Goal: Task Accomplishment & Management: Use online tool/utility

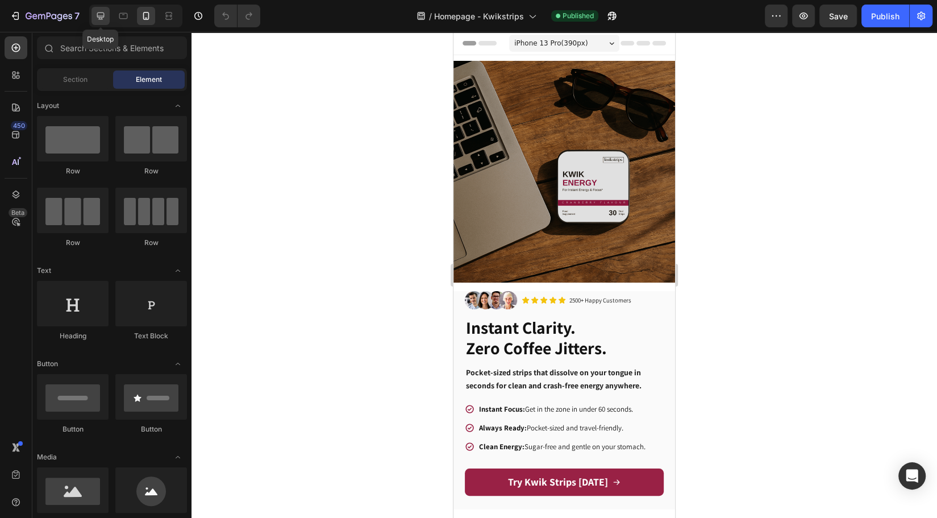
click at [103, 21] on icon at bounding box center [100, 15] width 11 height 11
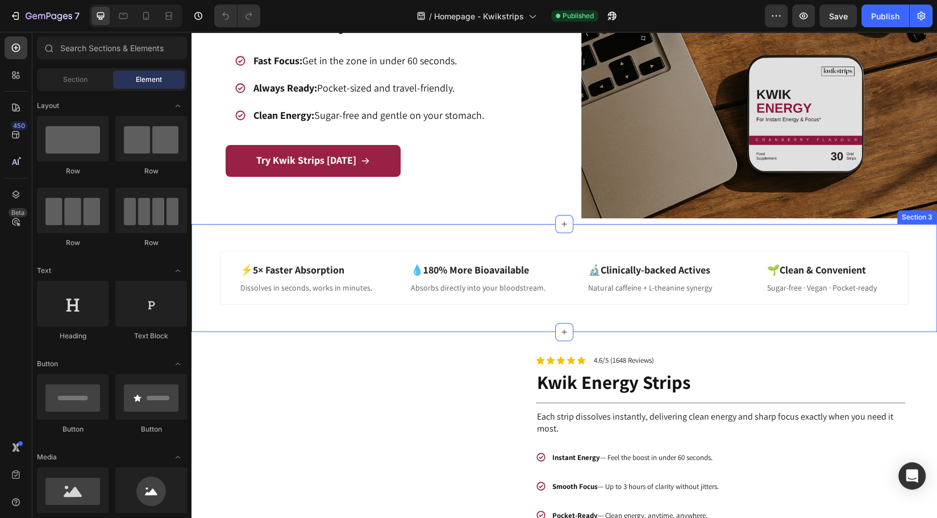
scroll to position [104, 0]
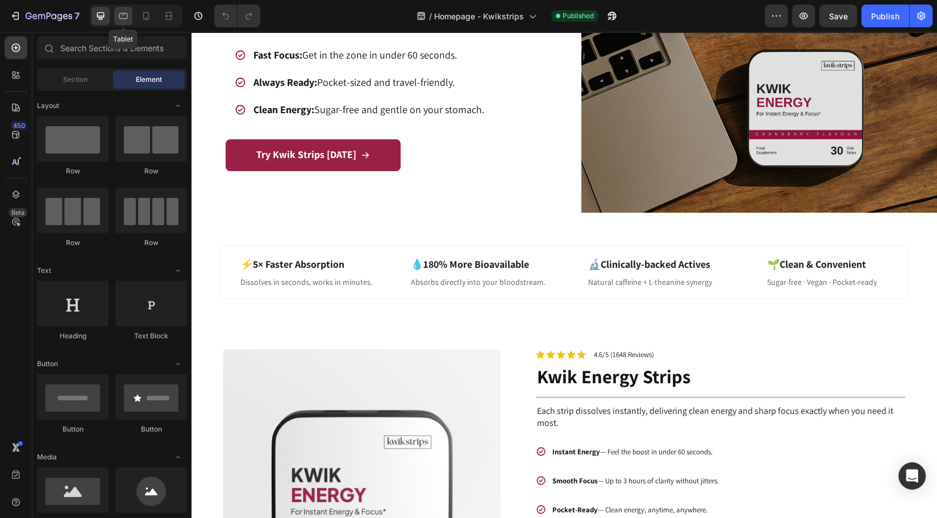
click at [118, 18] on icon at bounding box center [123, 15] width 11 height 11
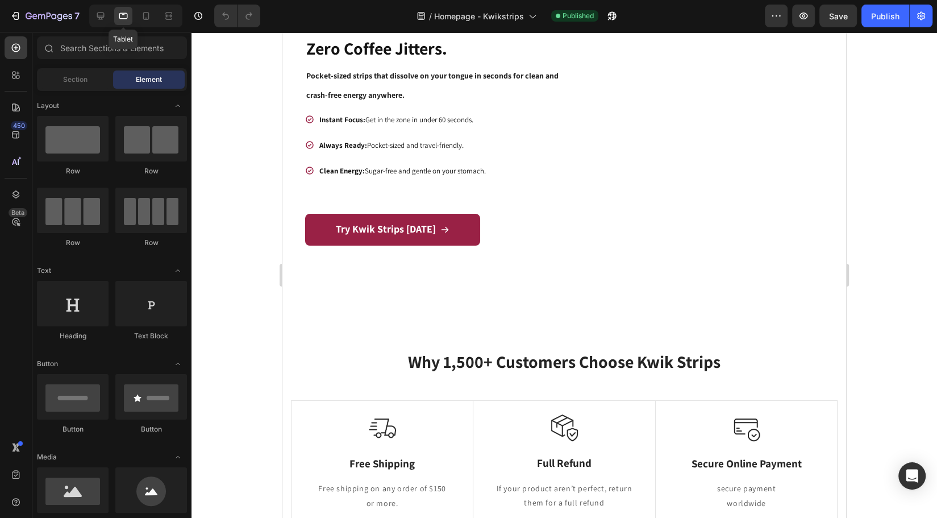
scroll to position [85, 0]
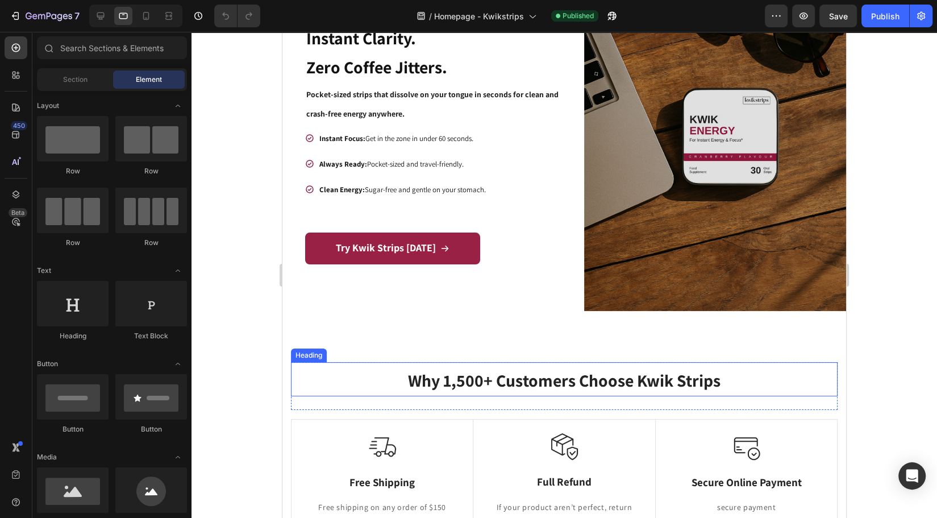
click at [444, 380] on strong "Why 1,500+ Customers Choose Kwik Strips" at bounding box center [564, 380] width 313 height 23
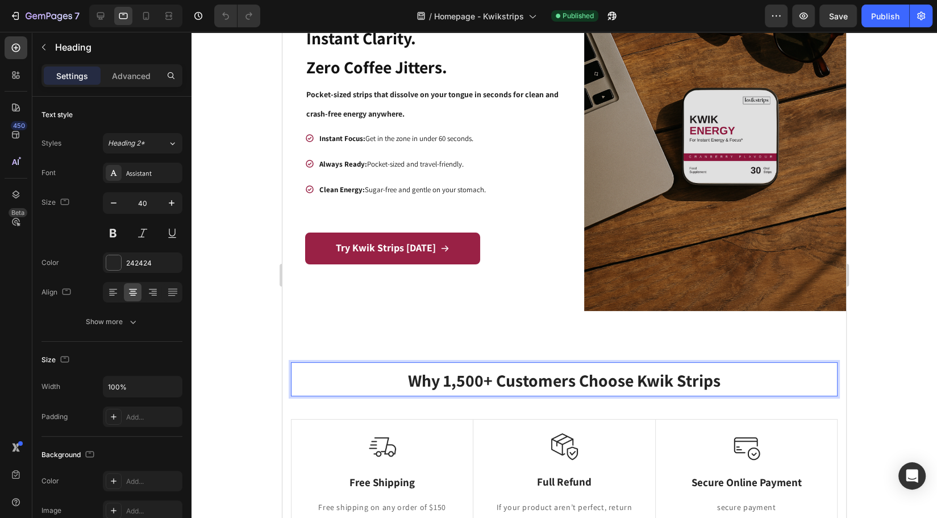
click at [444, 385] on strong "Why 1,500+ Customers Choose Kwik Strips" at bounding box center [564, 380] width 313 height 23
click at [145, 19] on icon at bounding box center [146, 16] width 6 height 8
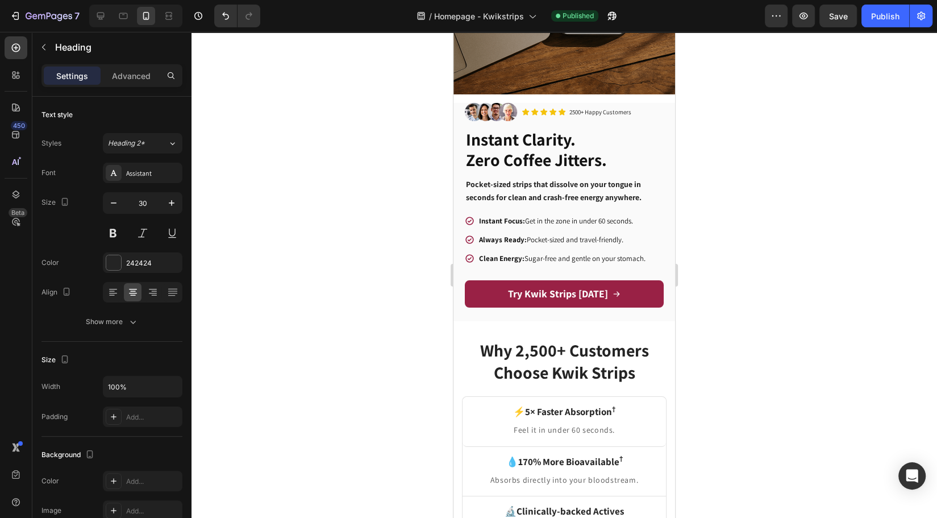
scroll to position [311, 0]
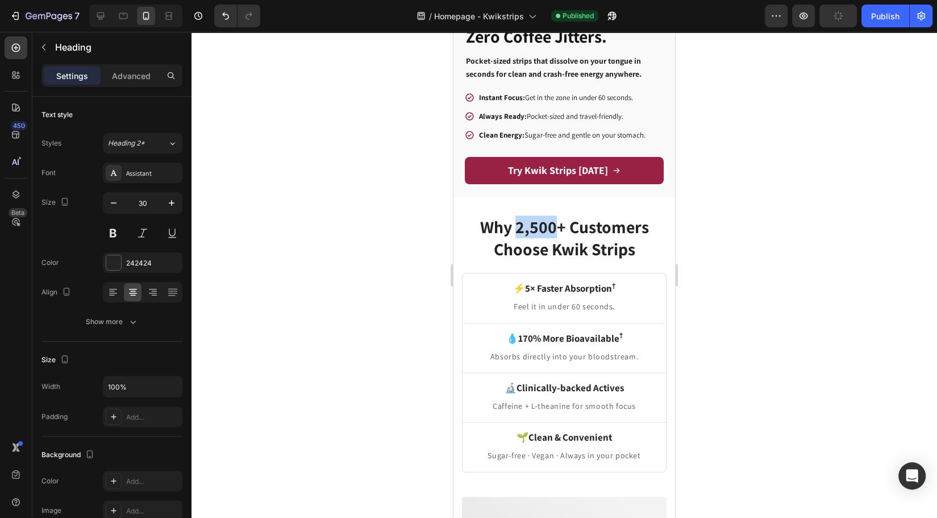
click at [525, 222] on strong "Why 2,500+ Customers Choose Kwik Strips" at bounding box center [564, 237] width 169 height 45
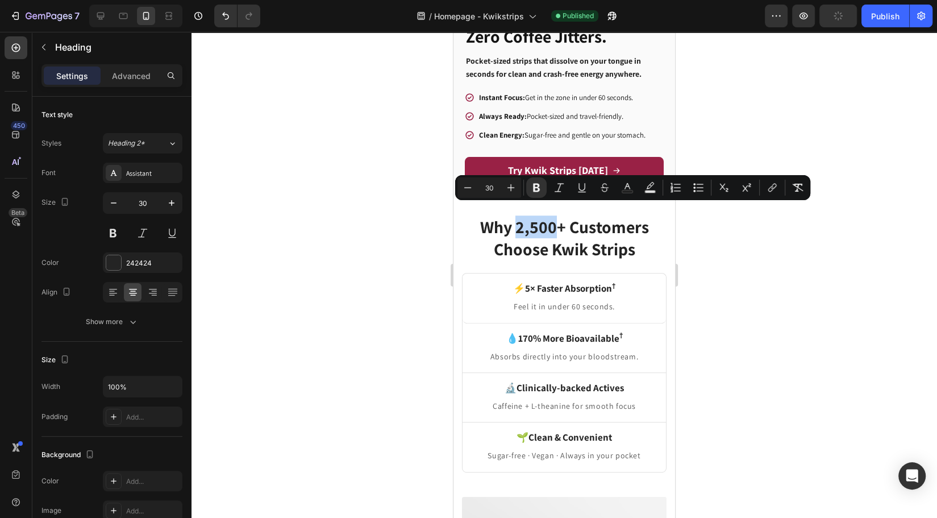
click at [525, 220] on strong "Why 2,500+ Customers Choose Kwik Strips" at bounding box center [564, 237] width 169 height 45
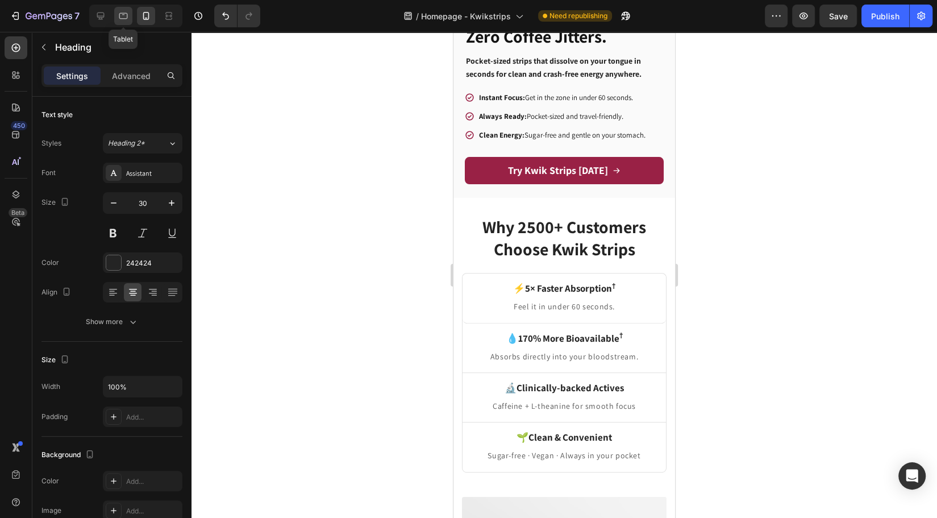
click at [122, 19] on icon at bounding box center [123, 16] width 9 height 6
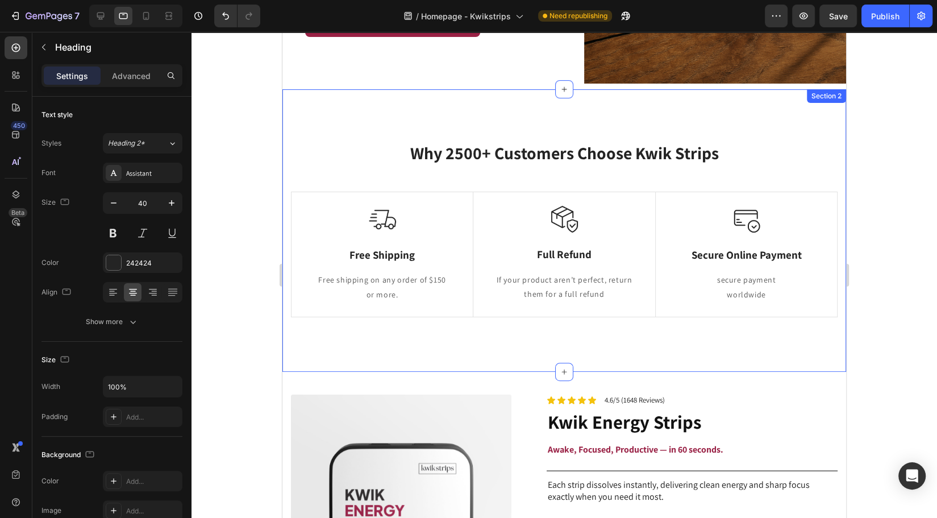
scroll to position [281, 0]
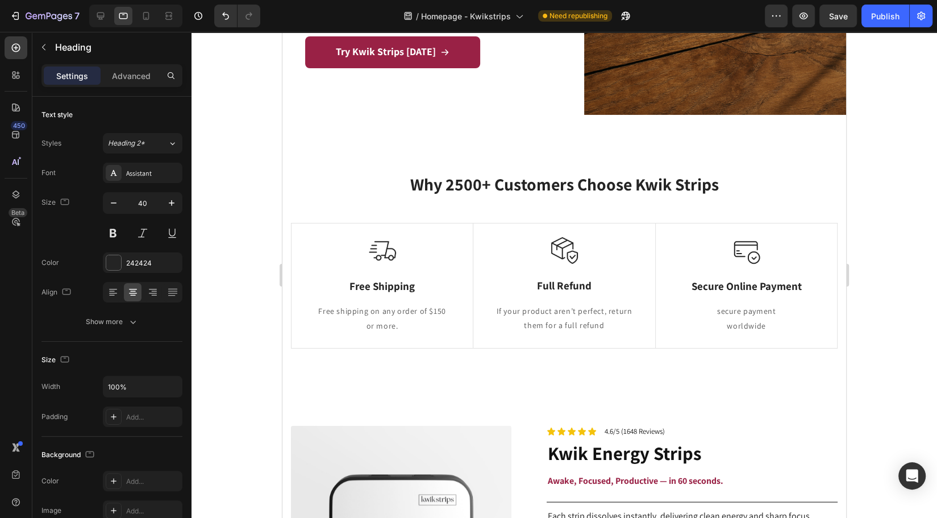
click at [440, 185] on strong "Why 2500+ Customers Choose Kwik Strips" at bounding box center [564, 184] width 309 height 23
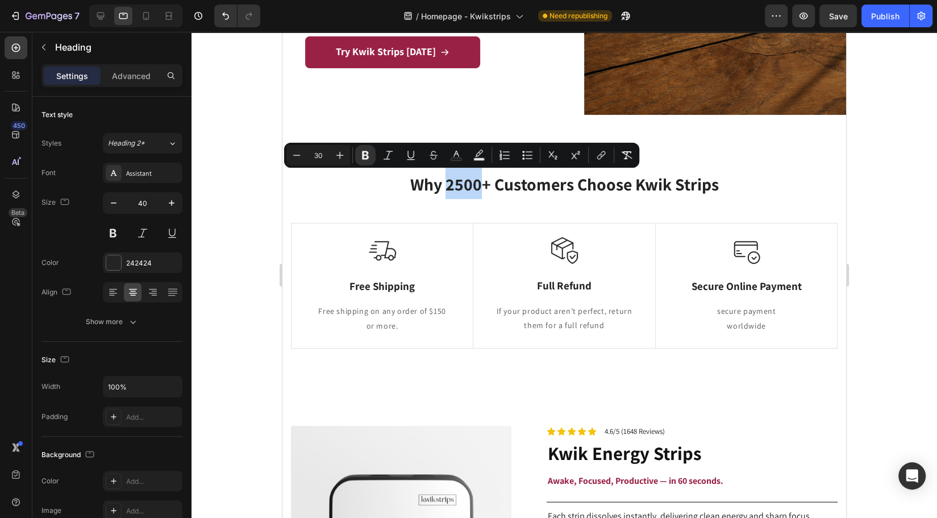
click at [447, 185] on strong "Why 2500+ Customers Choose Kwik Strips" at bounding box center [564, 184] width 309 height 23
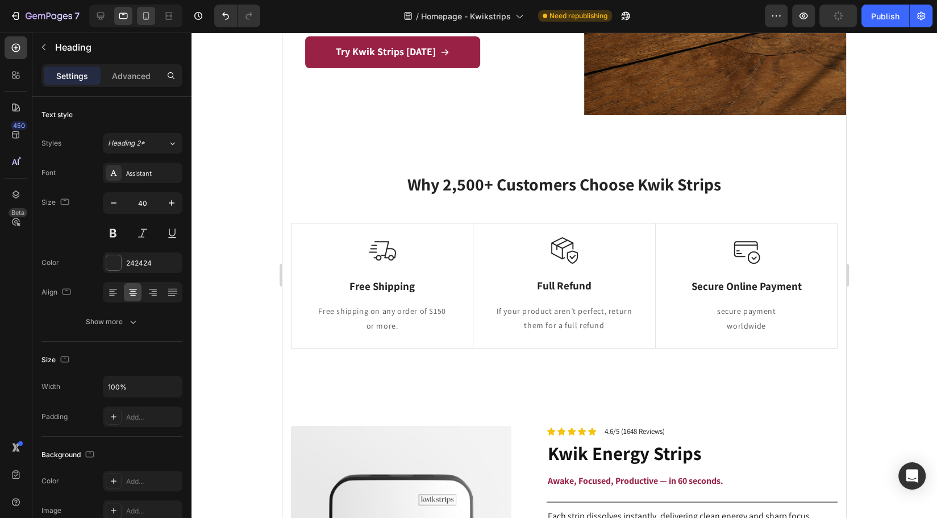
click at [146, 16] on icon at bounding box center [145, 15] width 11 height 11
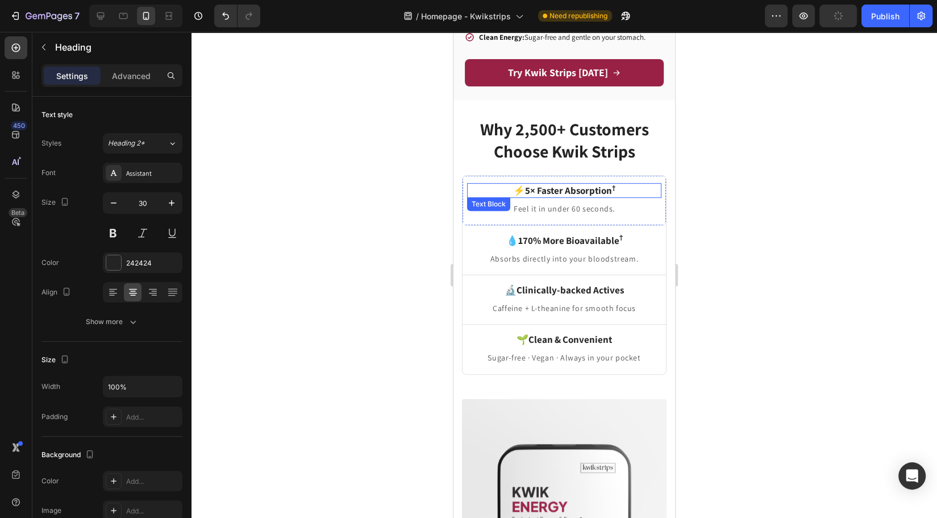
scroll to position [400, 0]
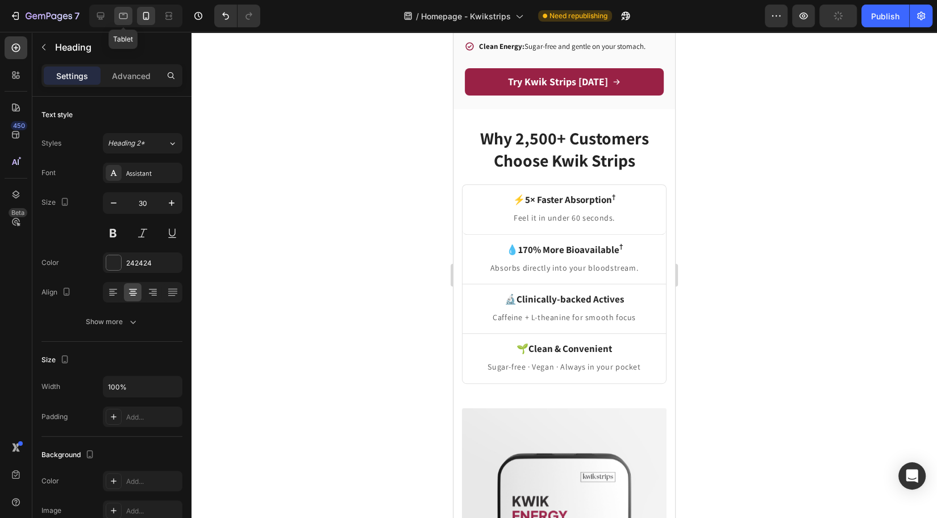
click at [128, 20] on icon at bounding box center [123, 15] width 11 height 11
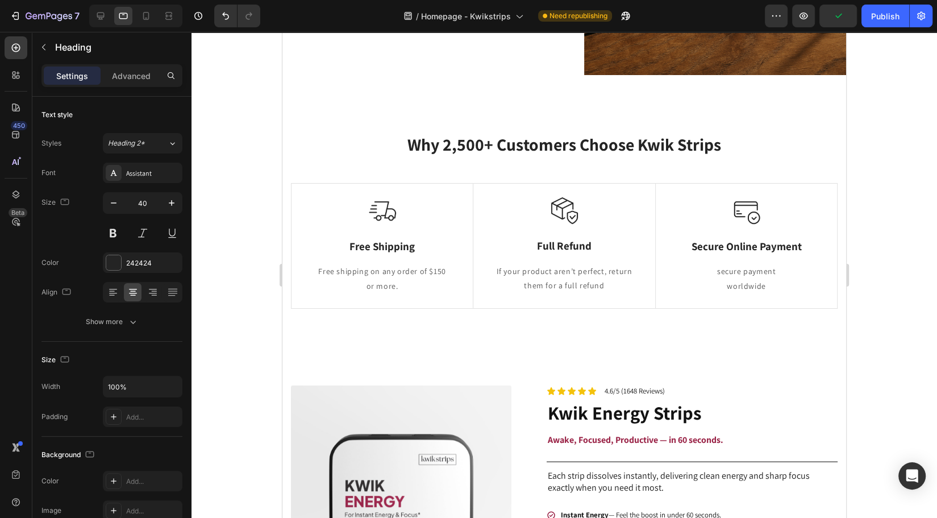
scroll to position [319, 0]
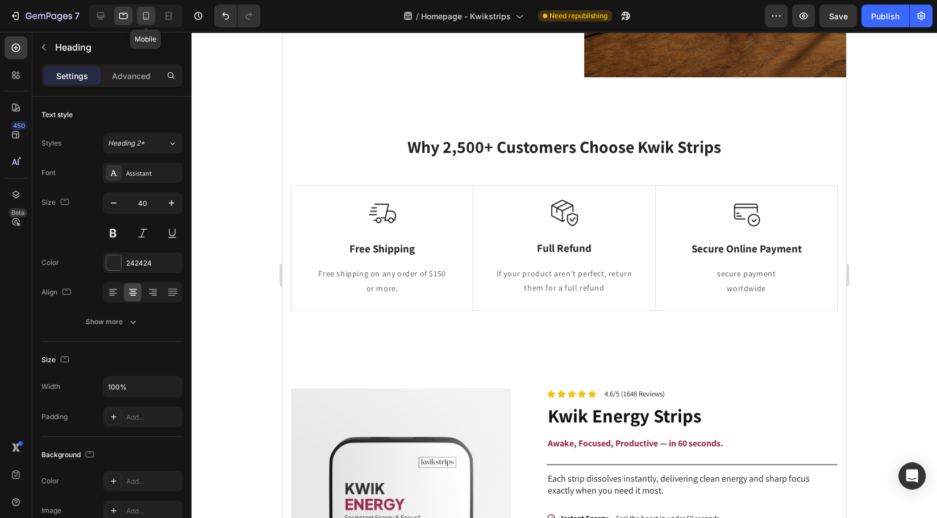
click at [141, 15] on icon at bounding box center [145, 15] width 11 height 11
type input "30"
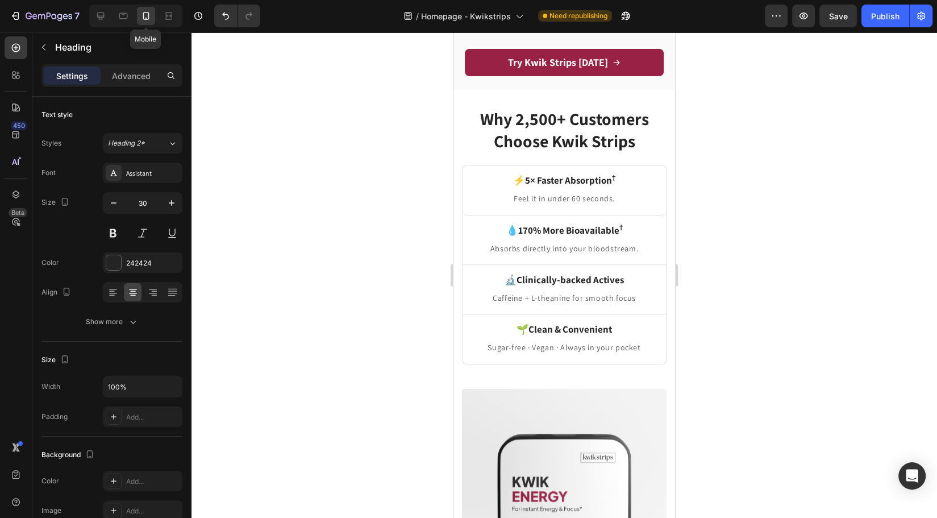
scroll to position [443, 0]
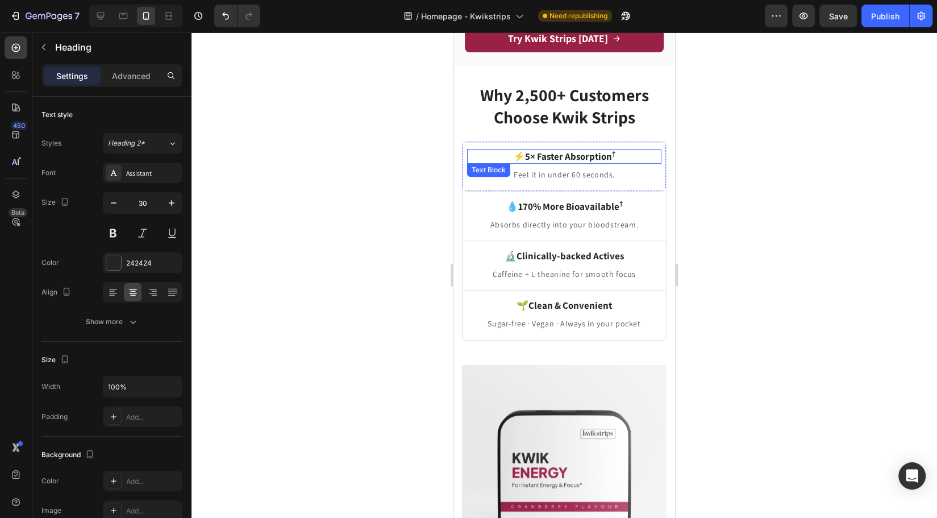
click at [589, 150] on strong "5× Faster Absorption" at bounding box center [568, 156] width 87 height 13
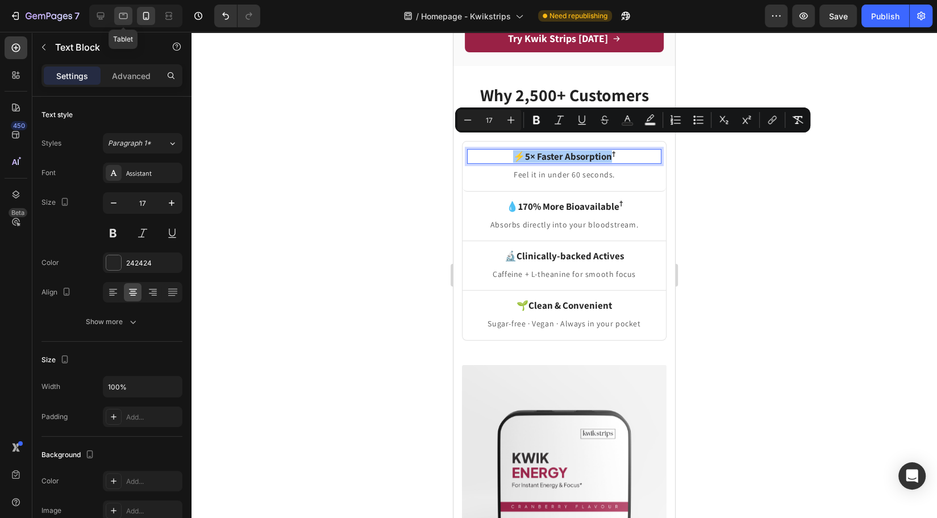
click at [115, 14] on div at bounding box center [123, 16] width 18 height 18
type input "19"
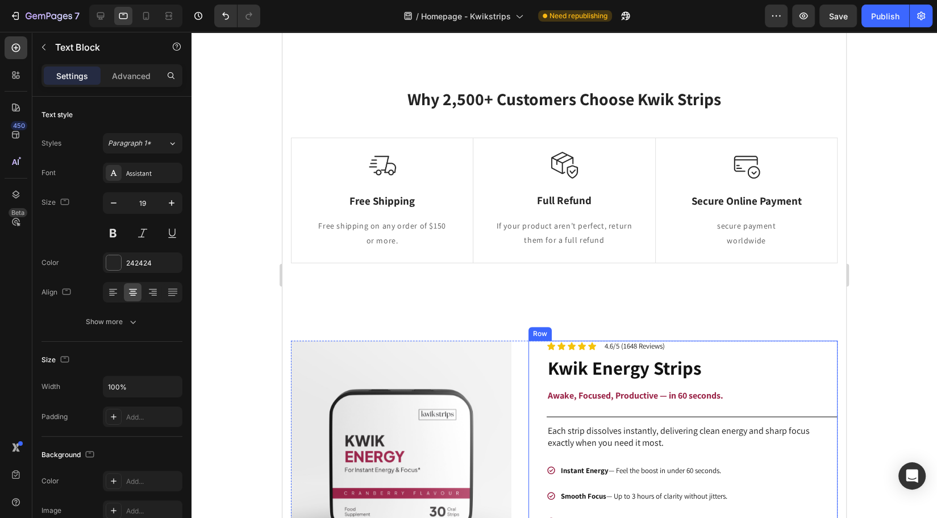
scroll to position [363, 0]
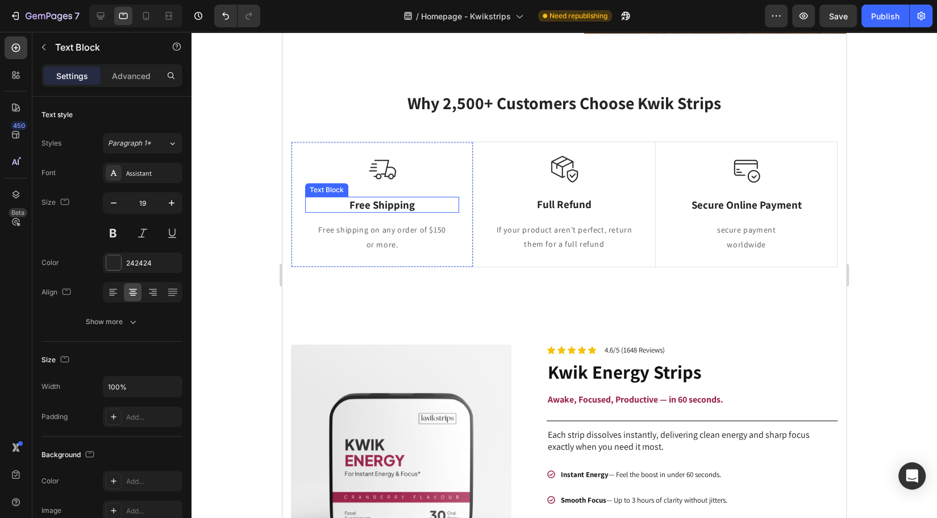
click at [386, 203] on p "Free Shipping" at bounding box center [382, 205] width 152 height 14
click at [143, 19] on icon at bounding box center [145, 15] width 11 height 11
type input "14"
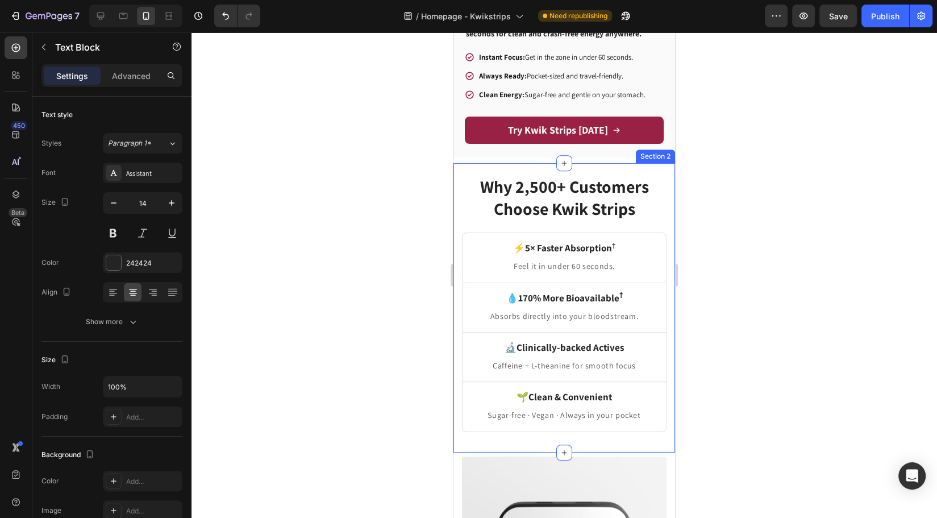
scroll to position [462, 0]
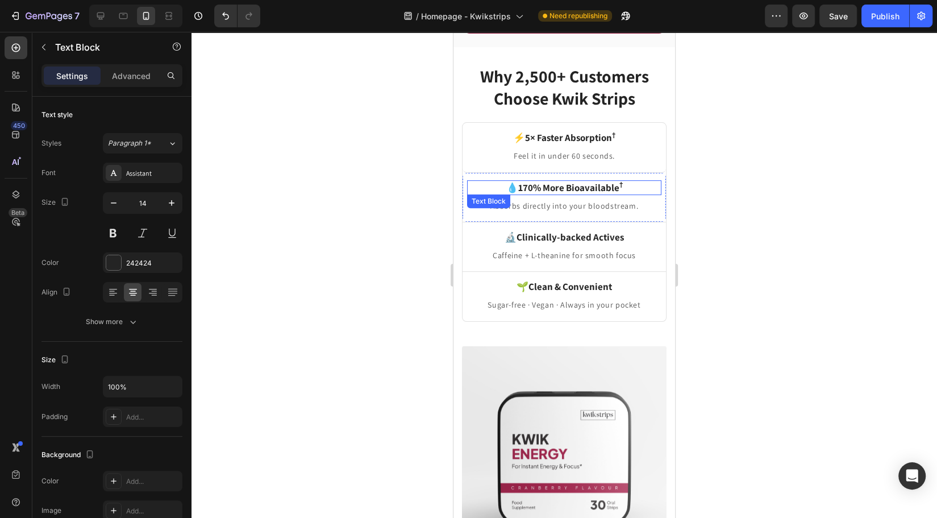
click at [555, 181] on strong "170% More Bioavailable †" at bounding box center [570, 187] width 105 height 13
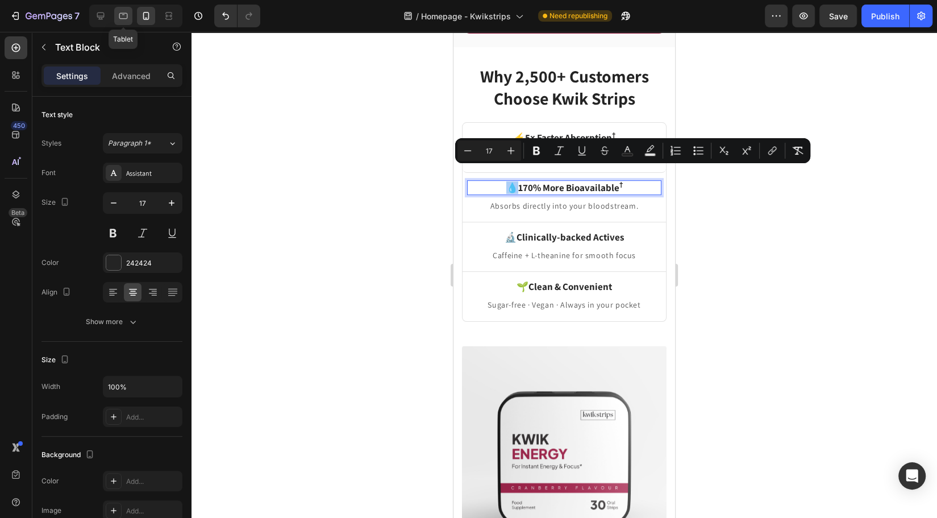
click at [118, 18] on icon at bounding box center [123, 15] width 11 height 11
type input "19"
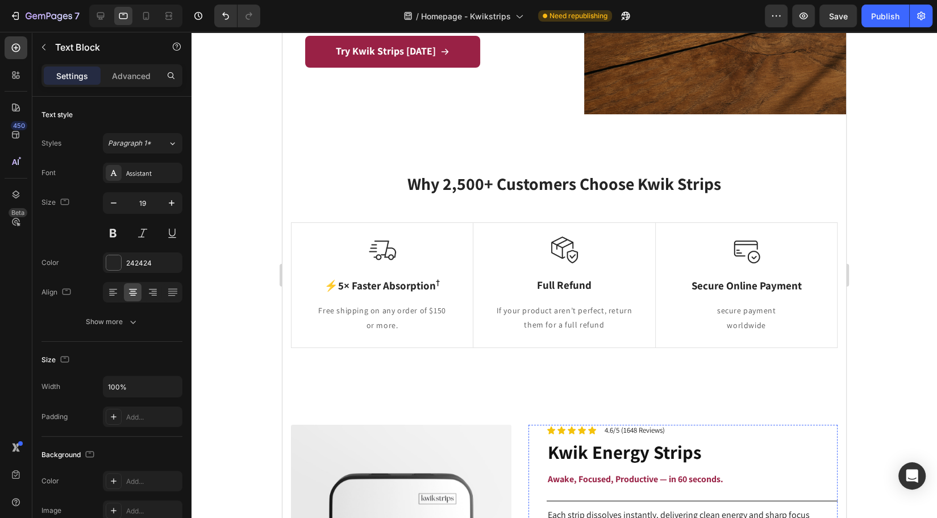
scroll to position [277, 0]
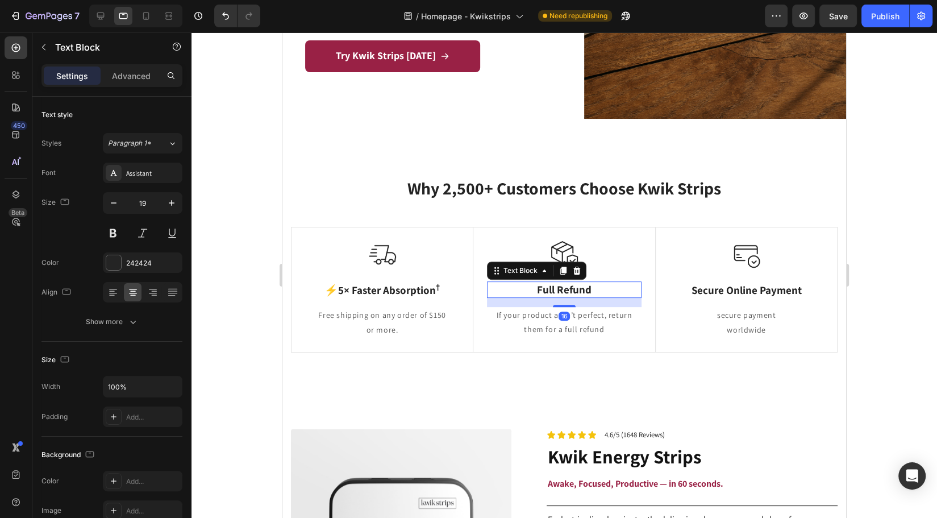
click at [559, 292] on p "Full Refund" at bounding box center [564, 289] width 152 height 14
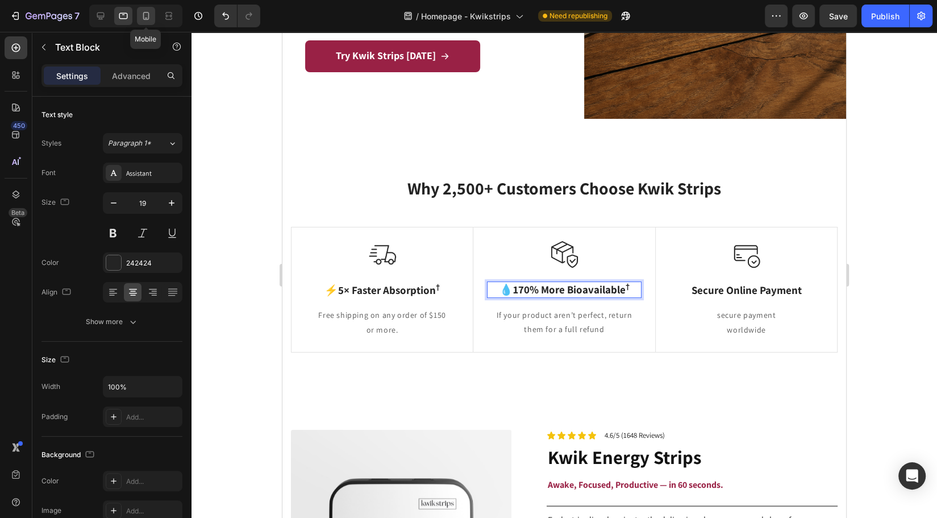
click at [151, 19] on icon at bounding box center [145, 15] width 11 height 11
type input "14"
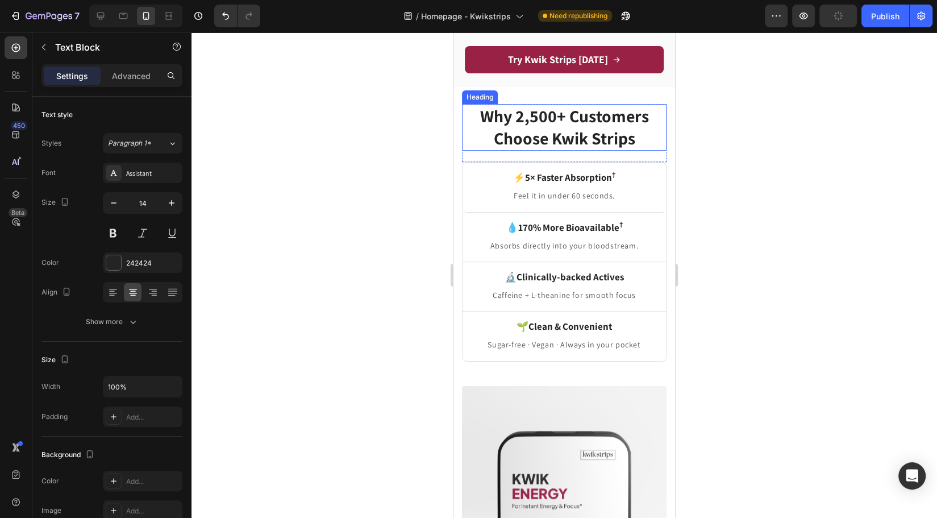
scroll to position [439, 0]
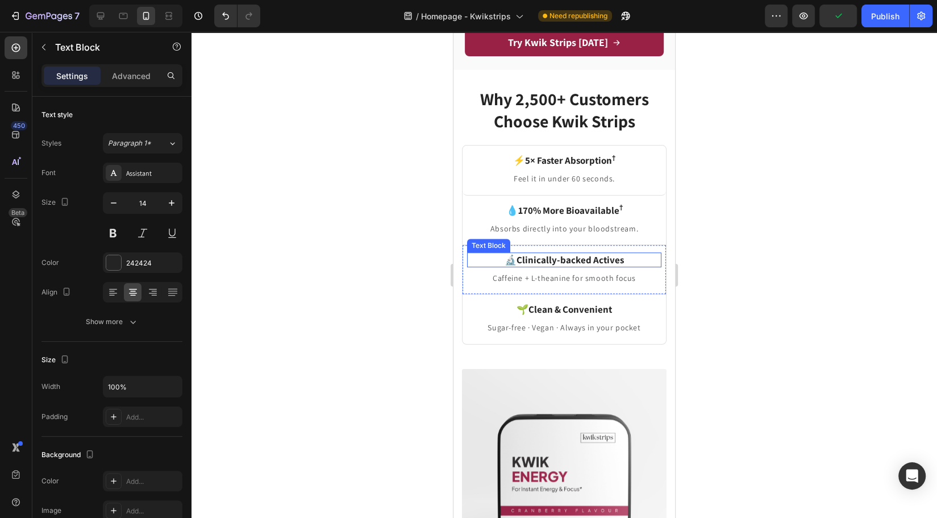
click at [572, 253] on strong "Clinically-backed Actives" at bounding box center [570, 259] width 107 height 13
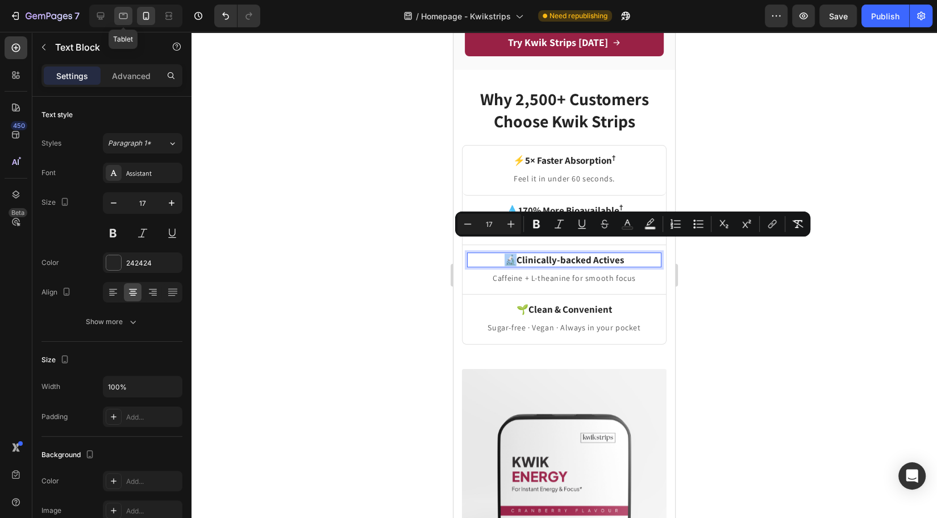
click at [124, 15] on icon at bounding box center [123, 15] width 11 height 11
type input "19"
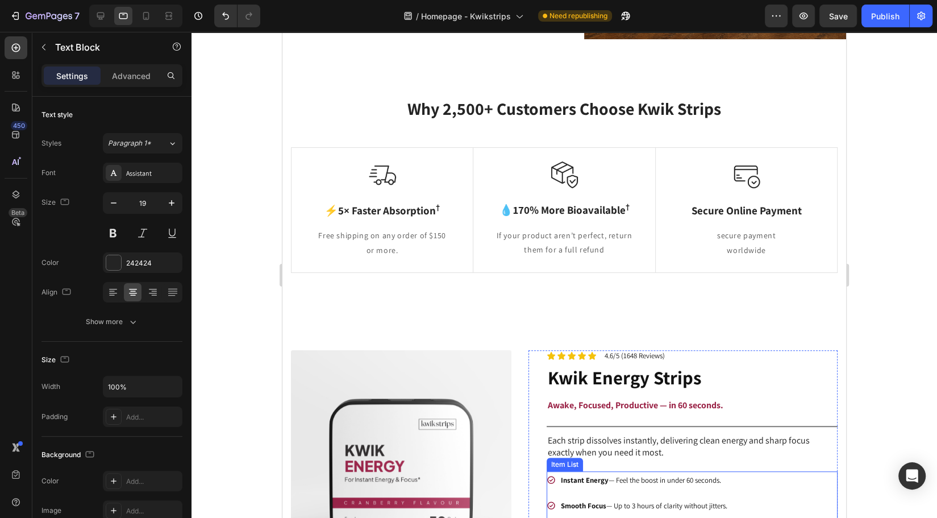
scroll to position [354, 0]
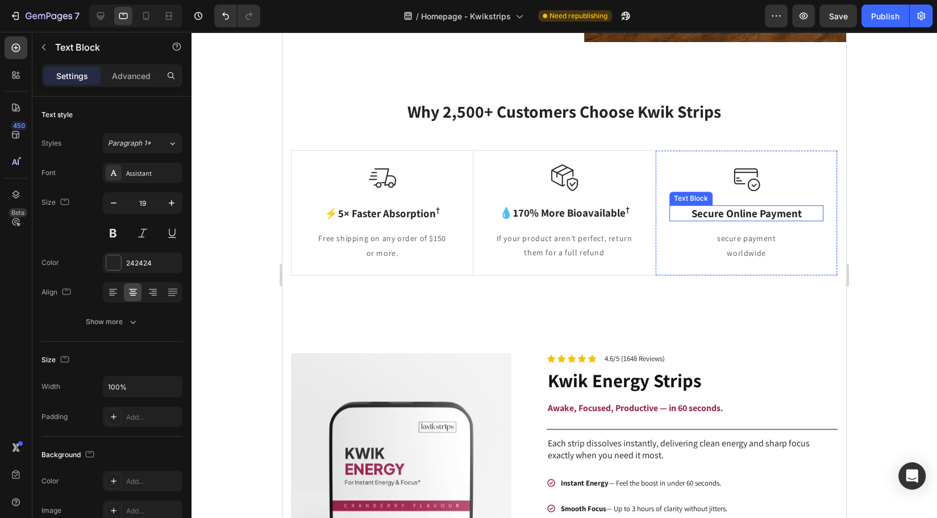
click at [736, 214] on p "Secure Online Payment" at bounding box center [747, 213] width 152 height 14
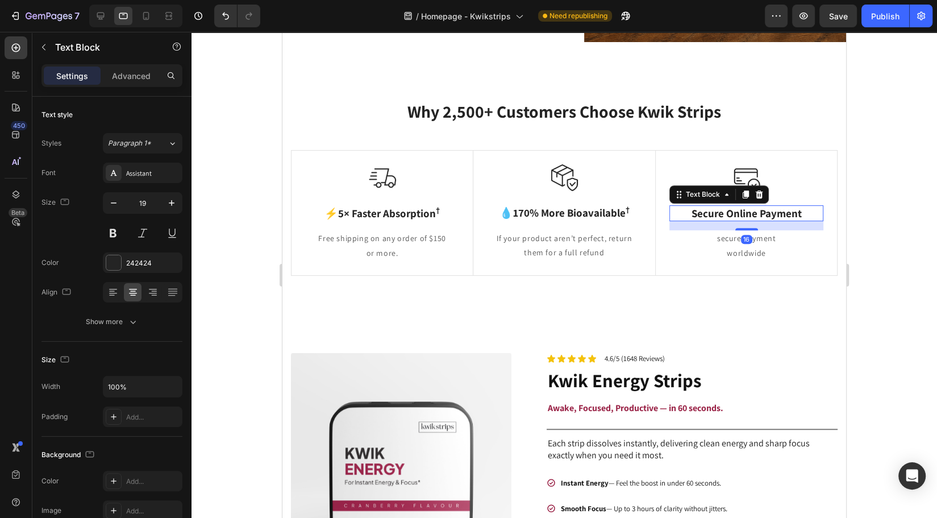
click at [736, 214] on p "Secure Online Payment" at bounding box center [747, 213] width 152 height 14
click at [145, 16] on icon at bounding box center [145, 15] width 11 height 11
type input "14"
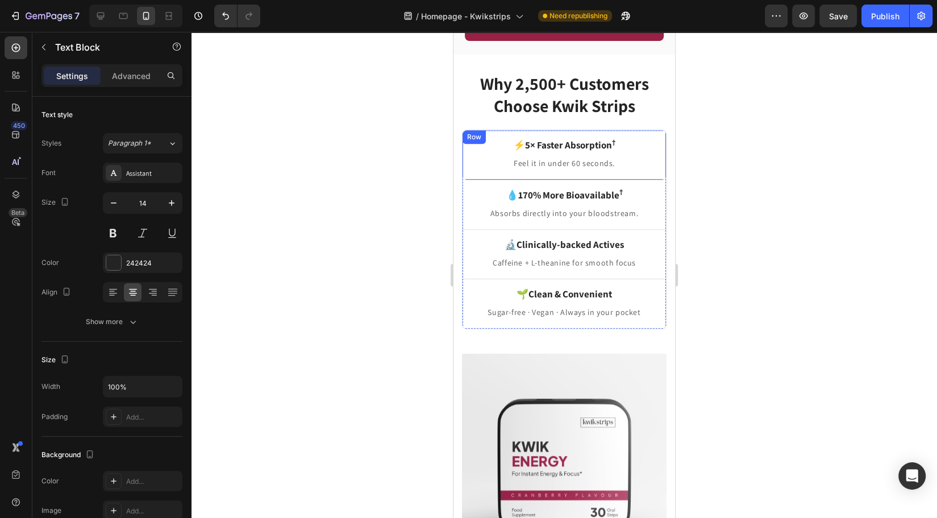
scroll to position [455, 0]
click at [566, 156] on p "Feel it in under 60 seconds." at bounding box center [564, 163] width 192 height 14
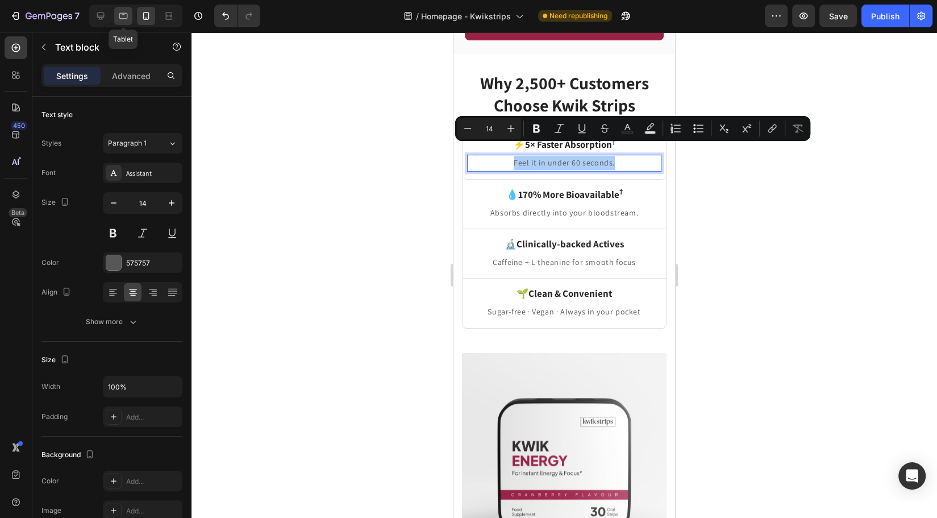
click at [122, 20] on icon at bounding box center [123, 15] width 11 height 11
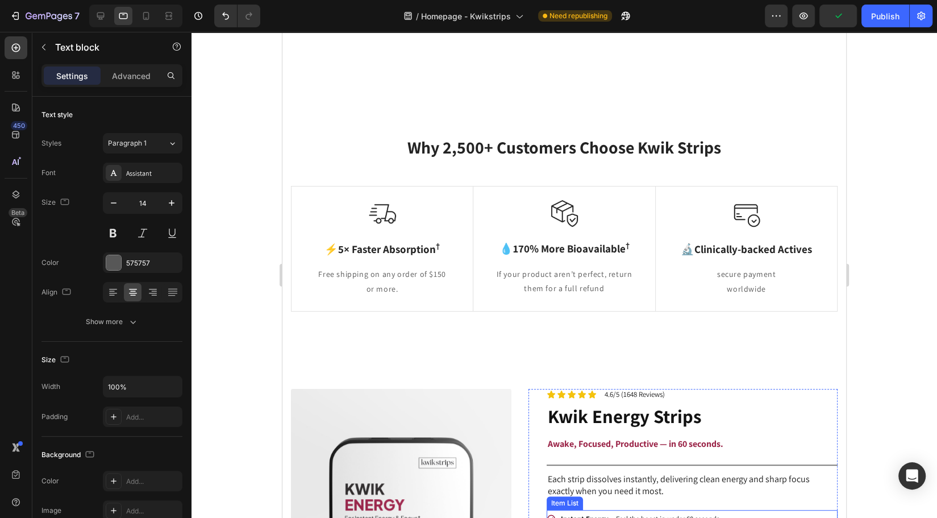
scroll to position [263, 0]
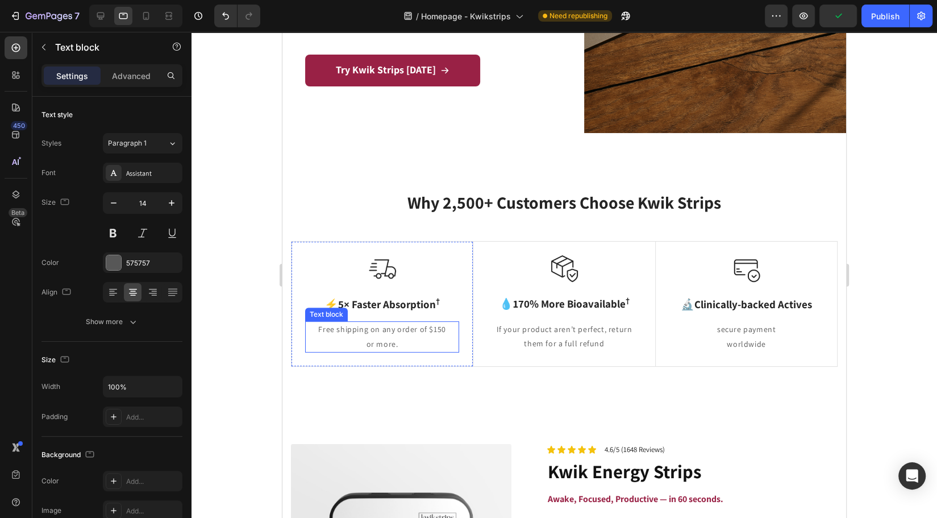
click at [377, 334] on p "Free shipping on any order of $150" at bounding box center [382, 329] width 152 height 14
click at [143, 20] on icon at bounding box center [145, 15] width 11 height 11
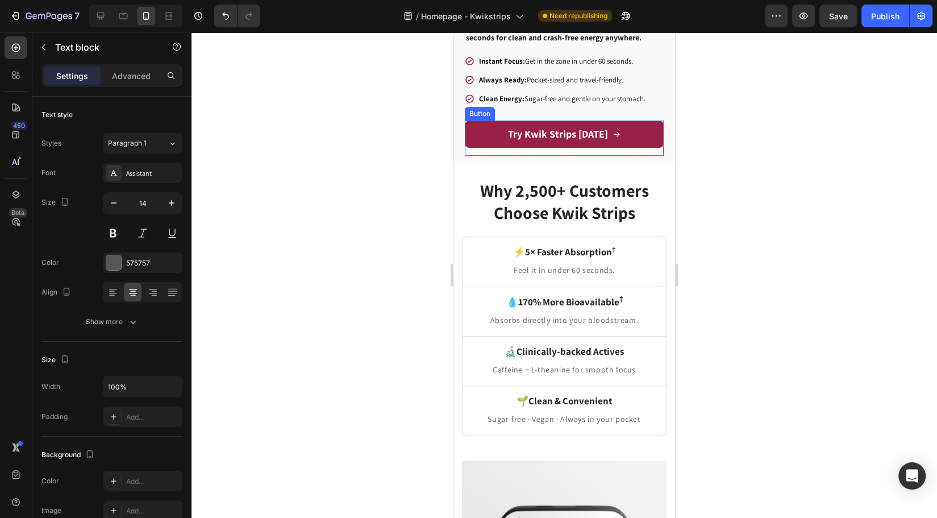
scroll to position [359, 0]
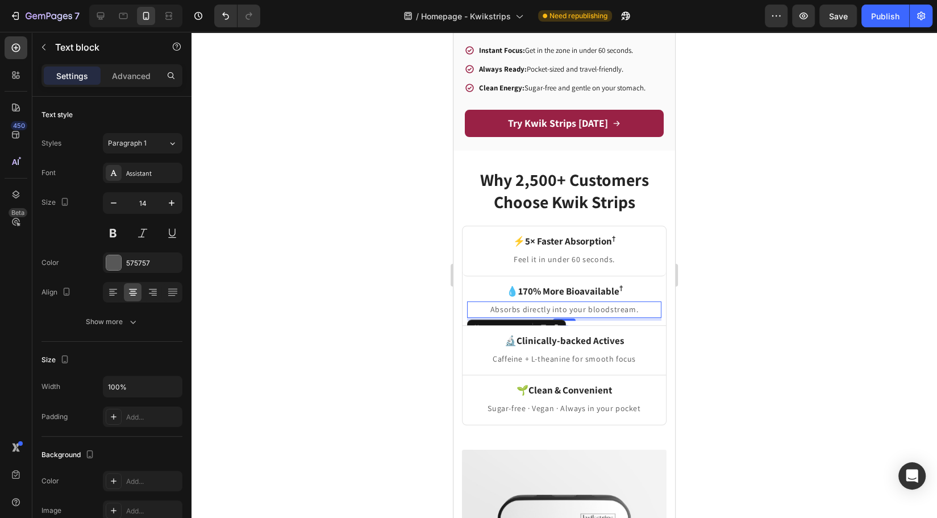
click at [526, 302] on p "Absorbs directly into your bloodstream." at bounding box center [564, 309] width 192 height 14
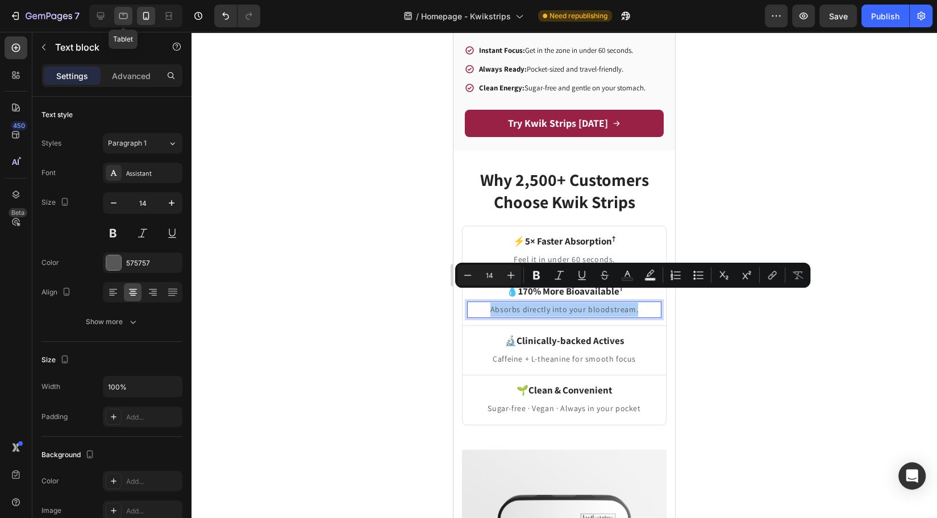
click at [118, 19] on icon at bounding box center [123, 15] width 11 height 11
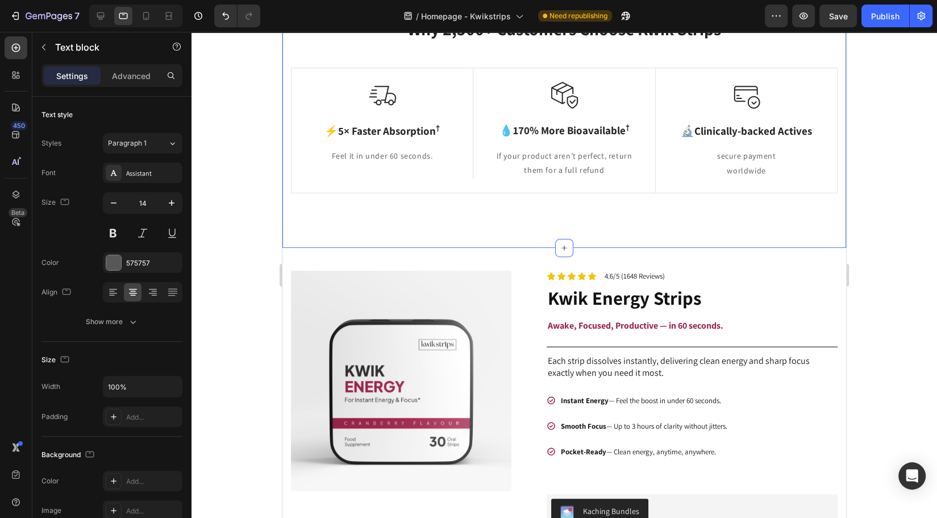
scroll to position [440, 0]
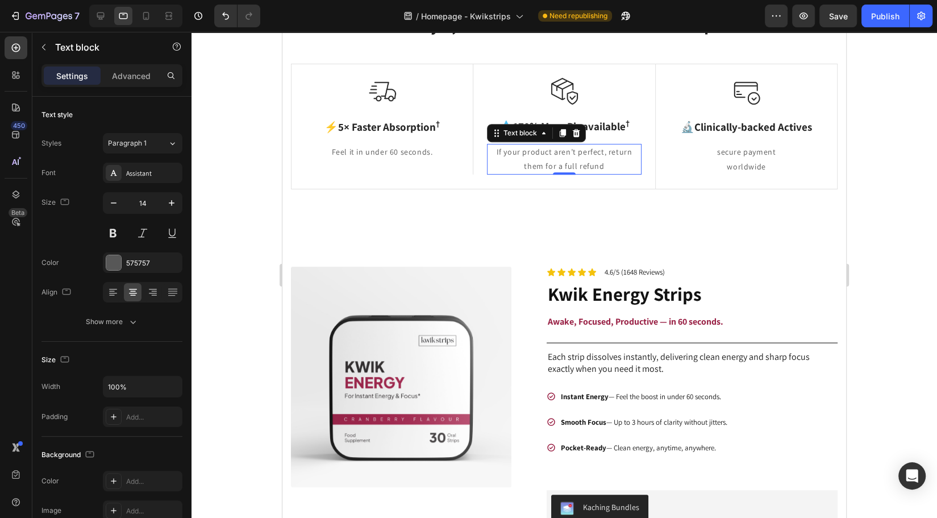
click at [583, 161] on p "If your product aren’t perfect, return them for a full refund" at bounding box center [564, 159] width 152 height 28
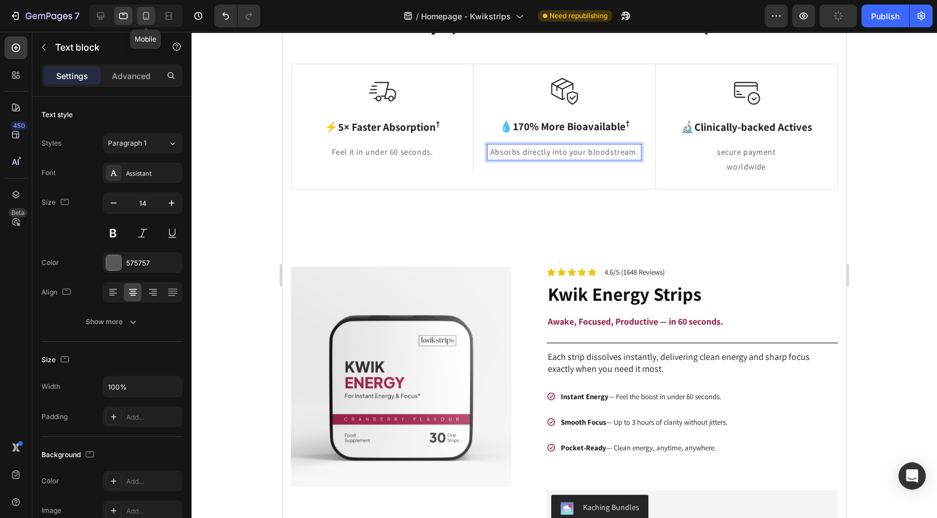
click at [143, 17] on icon at bounding box center [146, 16] width 6 height 8
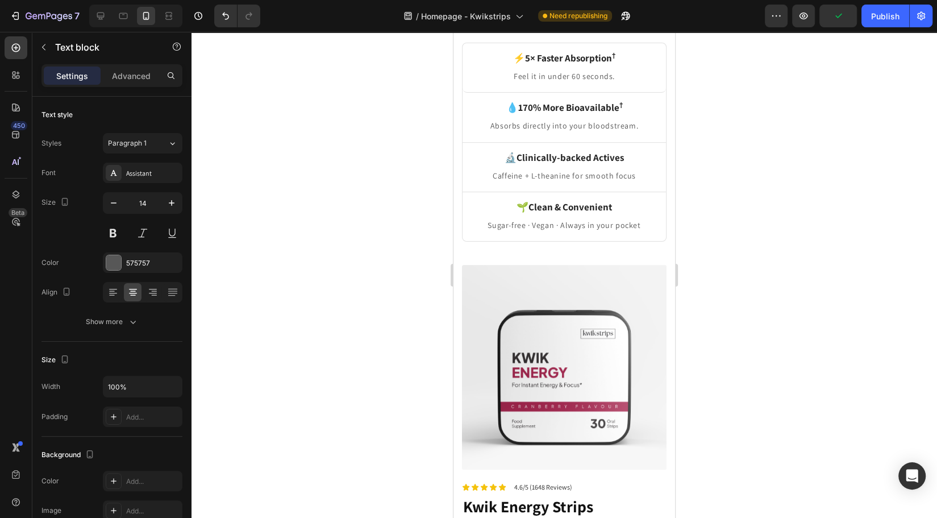
scroll to position [425, 0]
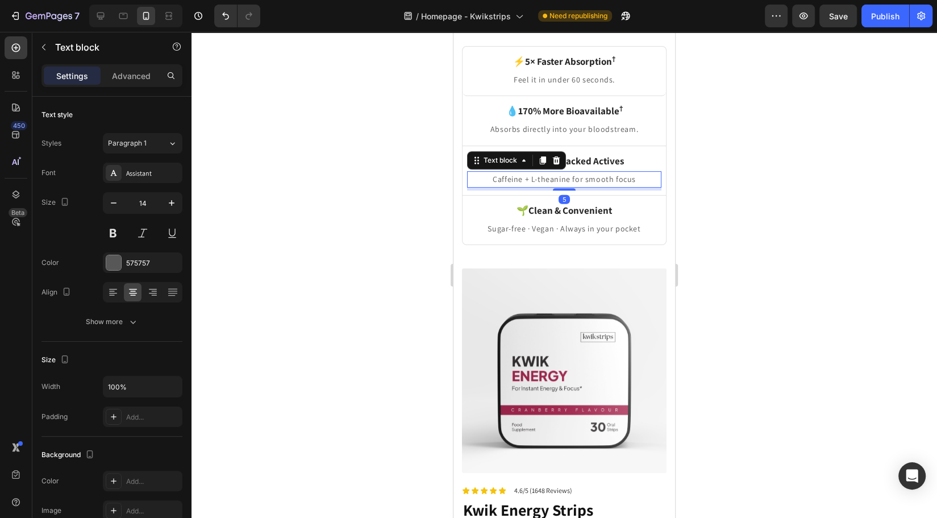
click at [570, 174] on p "Caffeine + L-theanine for smooth focus" at bounding box center [564, 179] width 192 height 14
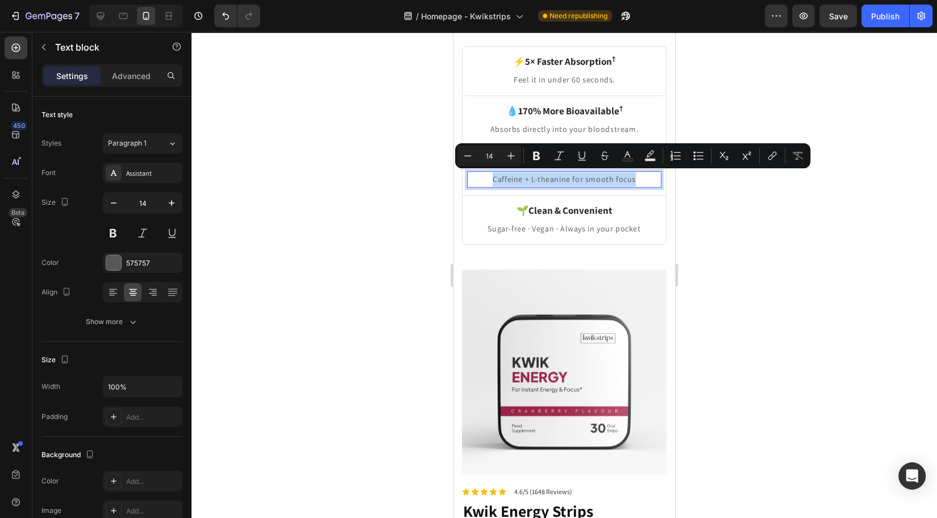
click at [536, 179] on p "Caffeine + L-theanine for smooth focus" at bounding box center [564, 179] width 192 height 14
copy p "Caffeine + L-Theanine for smooth focus"
click at [129, 15] on div at bounding box center [123, 16] width 18 height 18
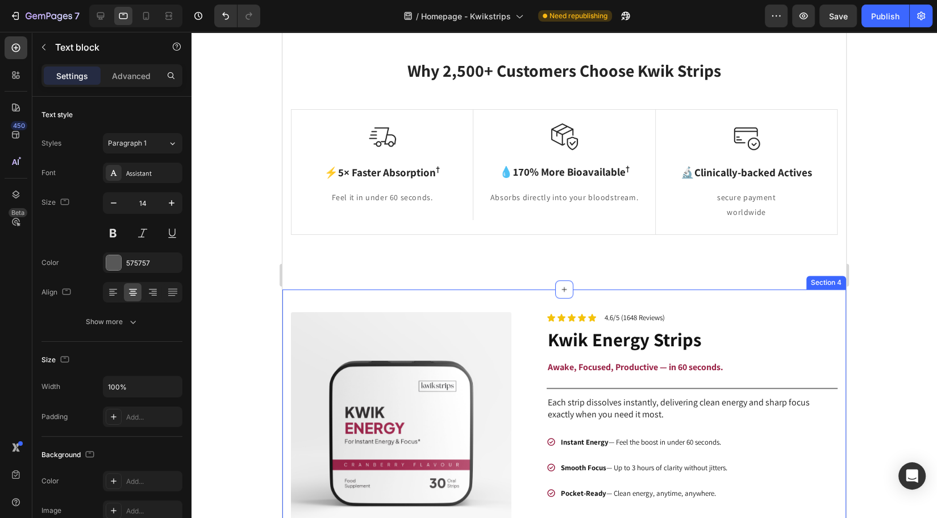
scroll to position [385, 0]
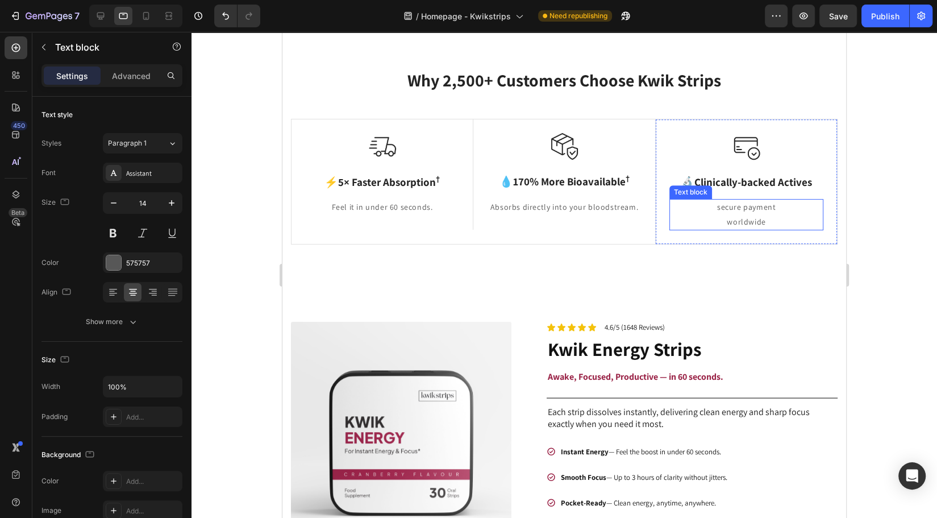
click at [735, 215] on p "secure payment worldwide" at bounding box center [747, 214] width 152 height 28
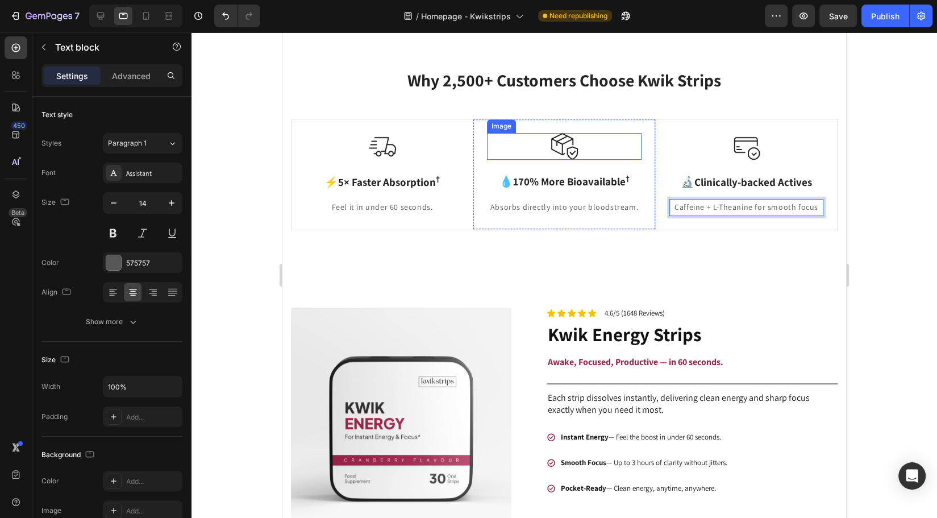
click at [555, 138] on img at bounding box center [564, 146] width 27 height 27
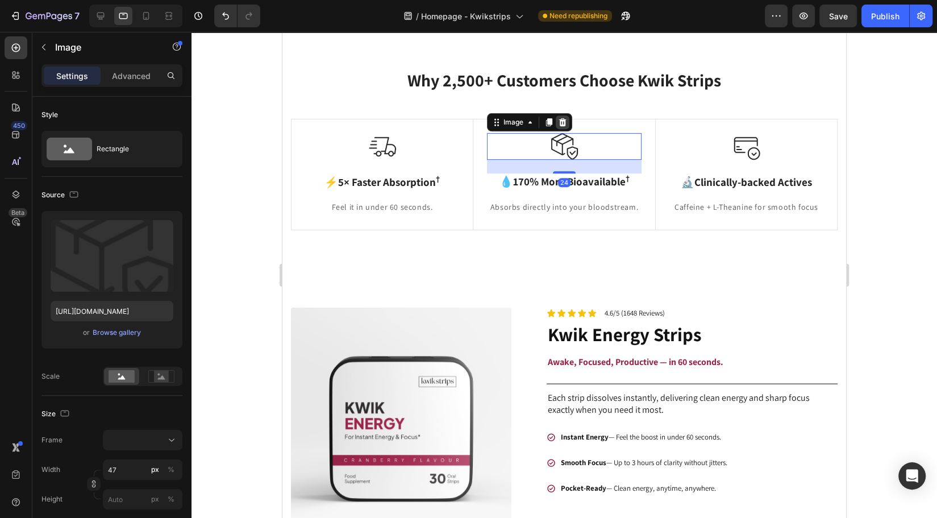
click at [559, 119] on icon at bounding box center [562, 122] width 7 height 8
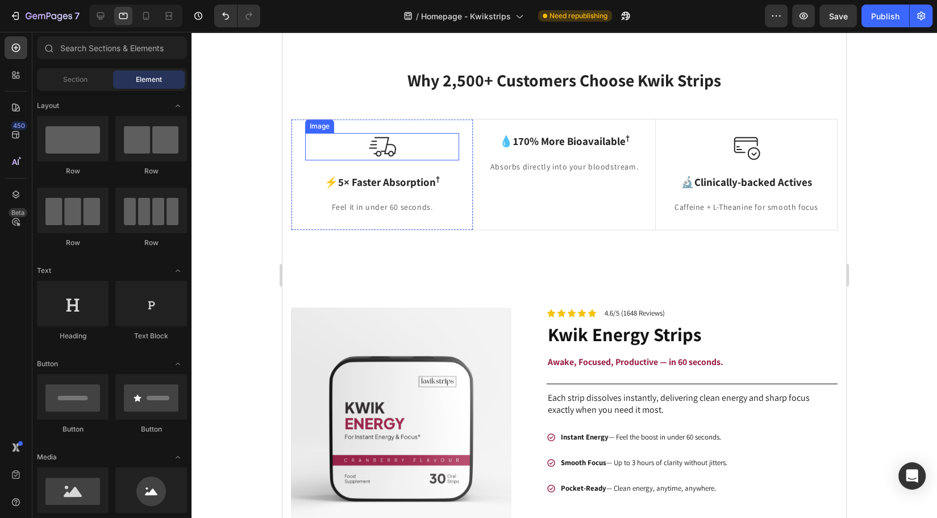
click at [385, 144] on img at bounding box center [382, 146] width 27 height 27
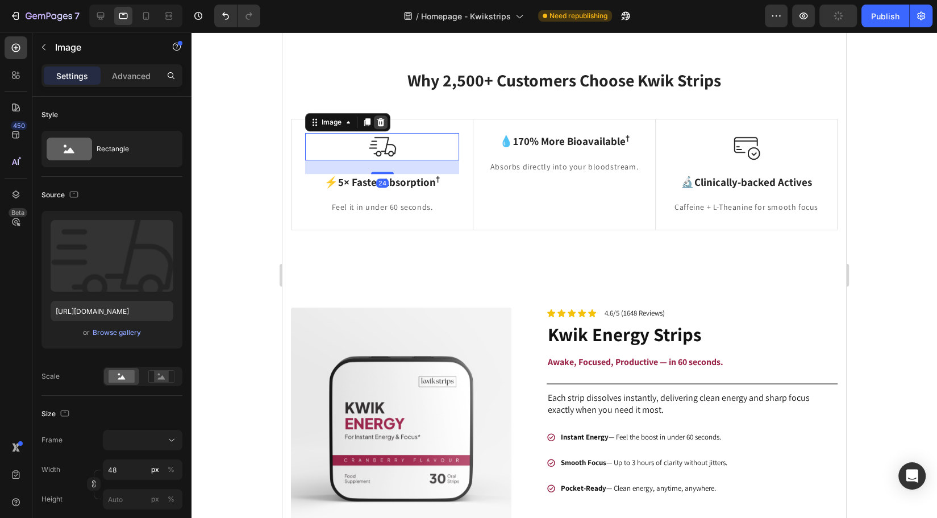
click at [382, 121] on icon at bounding box center [380, 122] width 7 height 8
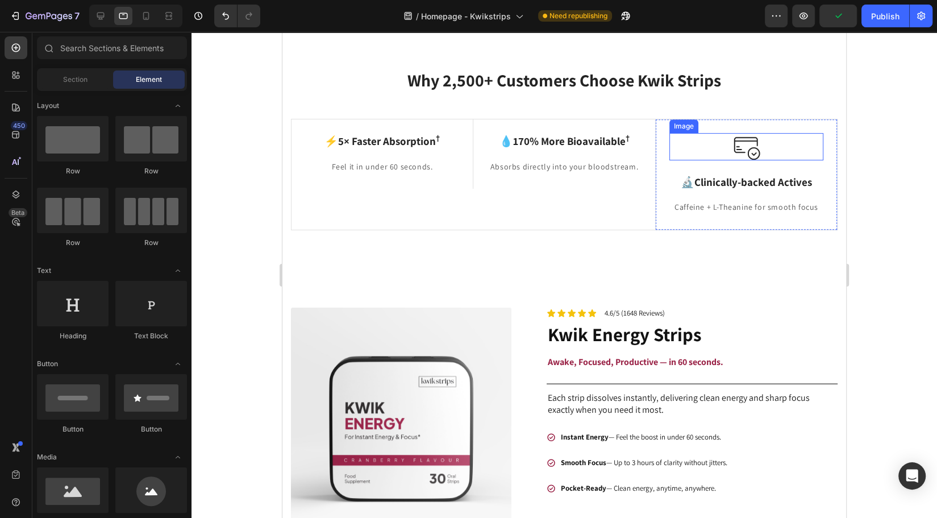
click at [742, 131] on div "Image 🔬 Clinically-backed Actives Text Block Caffeine + L-Theanine for smooth f…" at bounding box center [746, 174] width 182 height 110
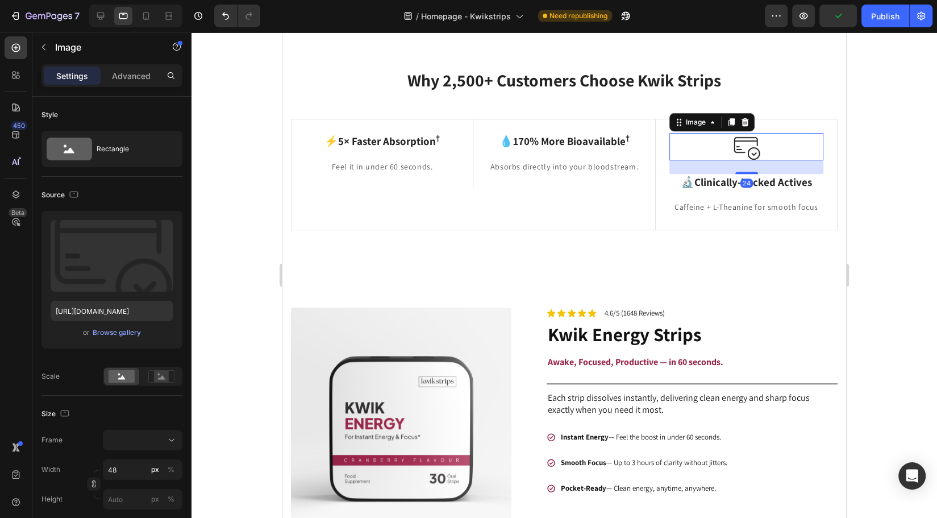
click at [739, 143] on img at bounding box center [746, 146] width 27 height 27
click at [742, 122] on icon at bounding box center [745, 122] width 7 height 8
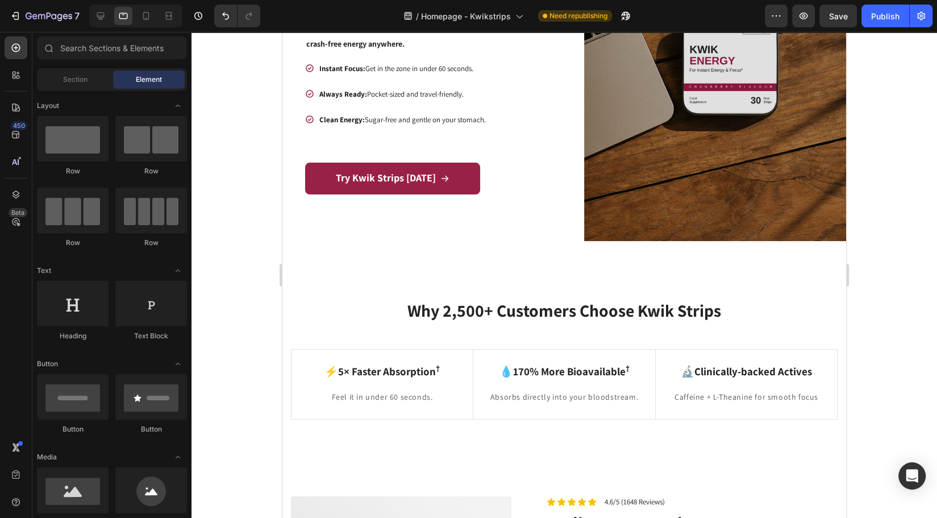
scroll to position [90, 0]
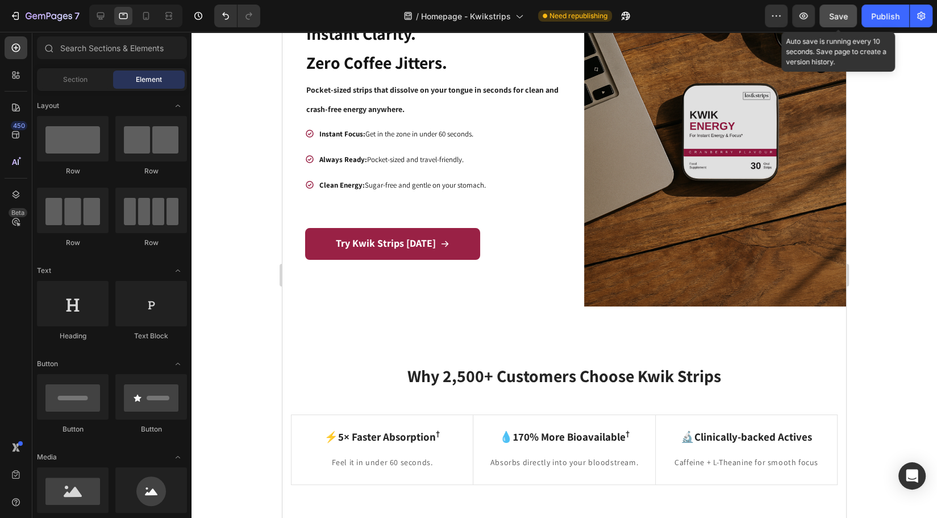
click at [823, 20] on button "Save" at bounding box center [838, 16] width 38 height 23
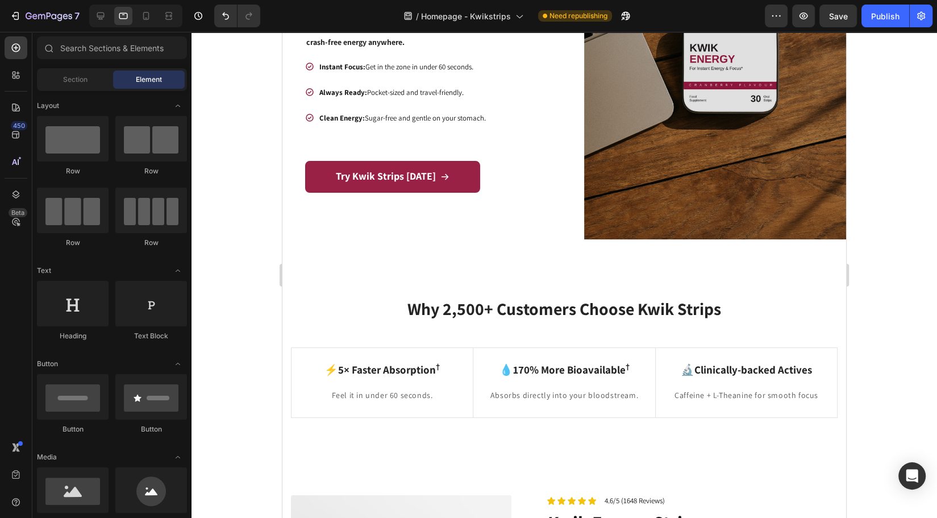
scroll to position [0, 0]
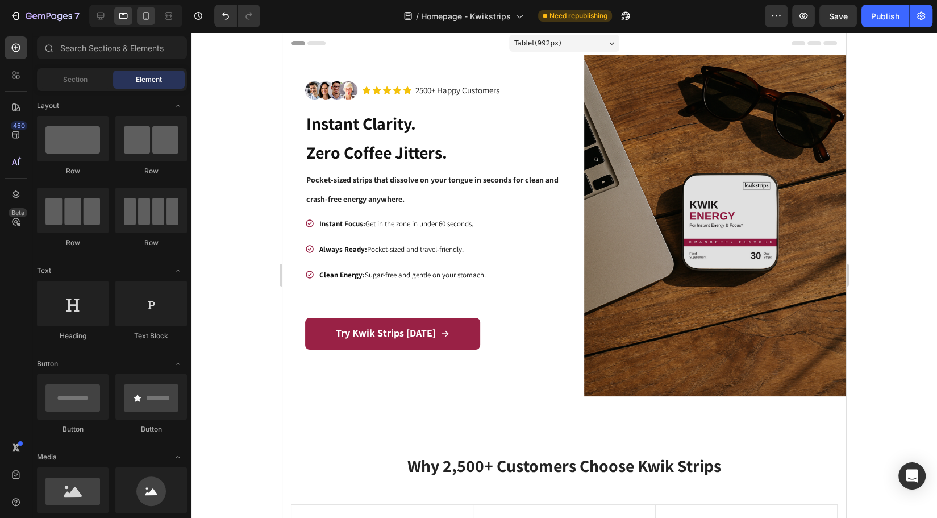
click at [147, 17] on icon at bounding box center [145, 15] width 11 height 11
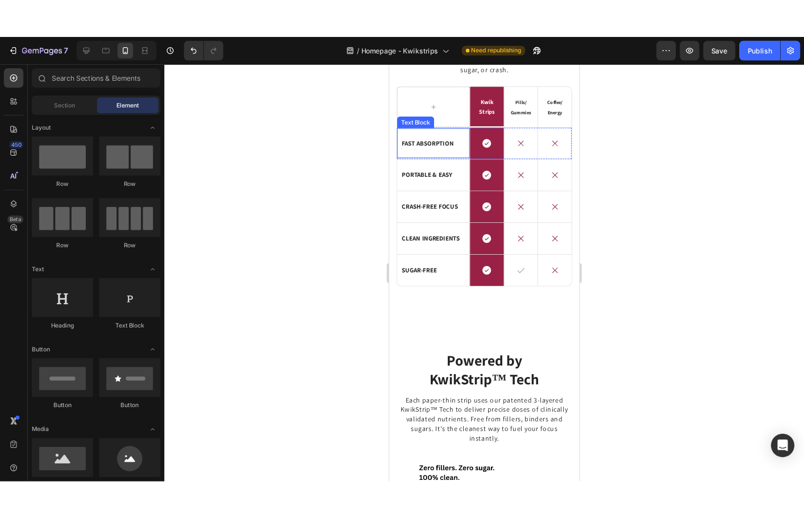
scroll to position [1469, 0]
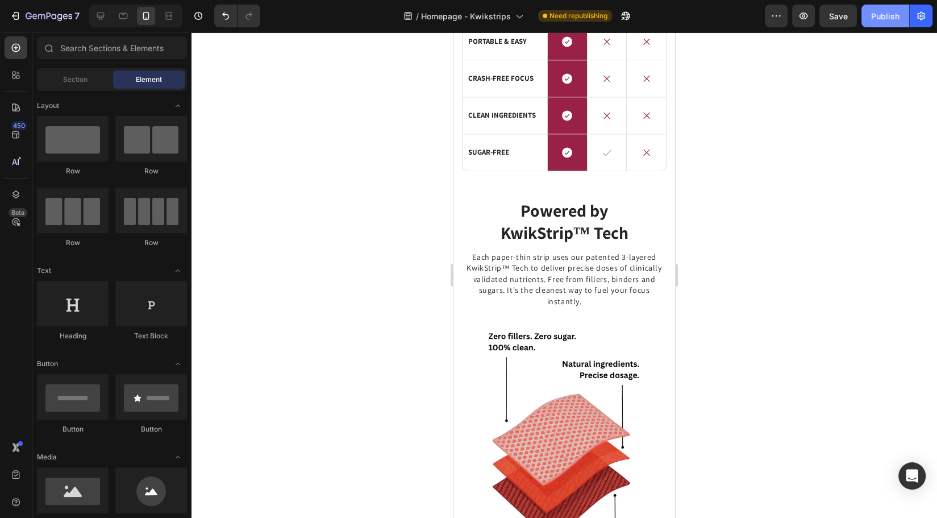
click at [875, 13] on div "Publish" at bounding box center [885, 16] width 28 height 12
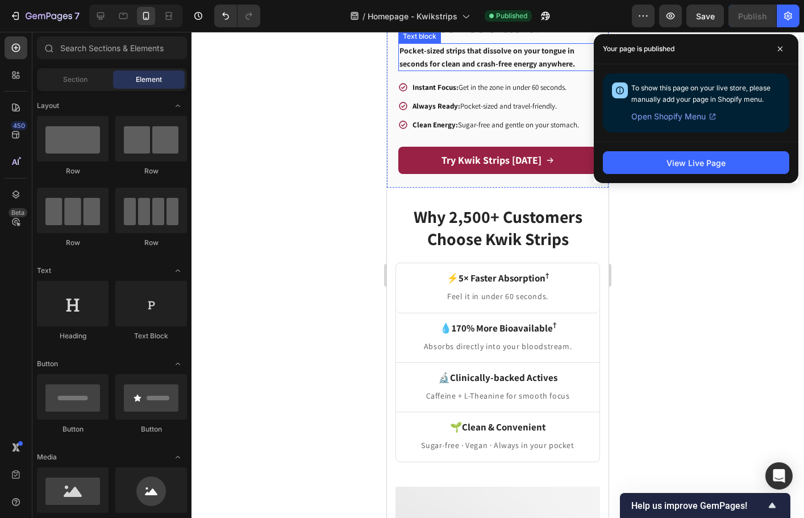
scroll to position [320, 0]
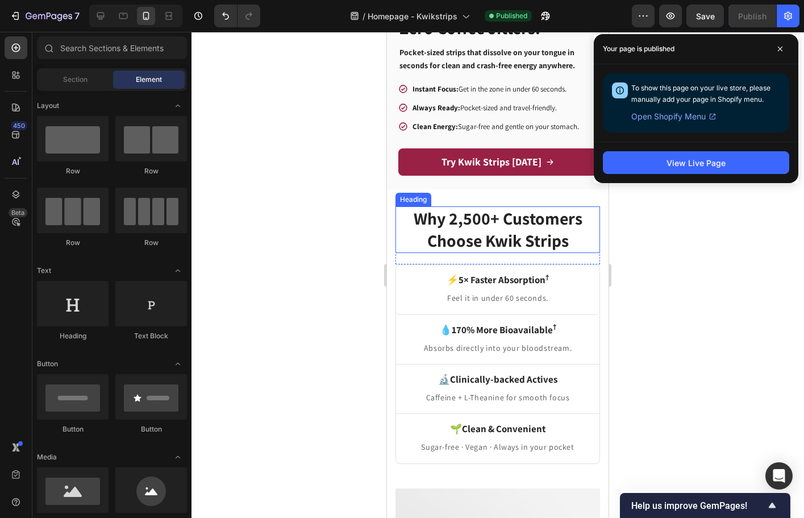
click at [529, 234] on strong "Why 2,500+ Customers Choose Kwik Strips" at bounding box center [498, 229] width 169 height 45
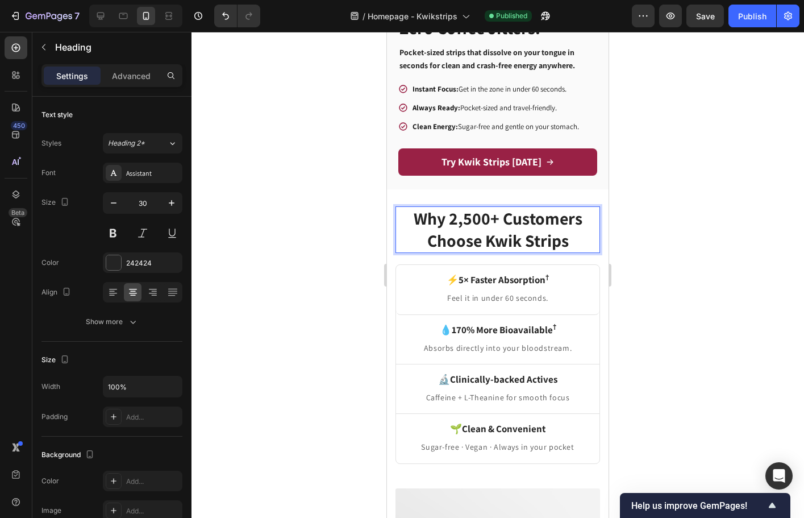
click at [528, 232] on strong "Why 2,500+ Customers Choose Kwik Strips" at bounding box center [498, 229] width 169 height 45
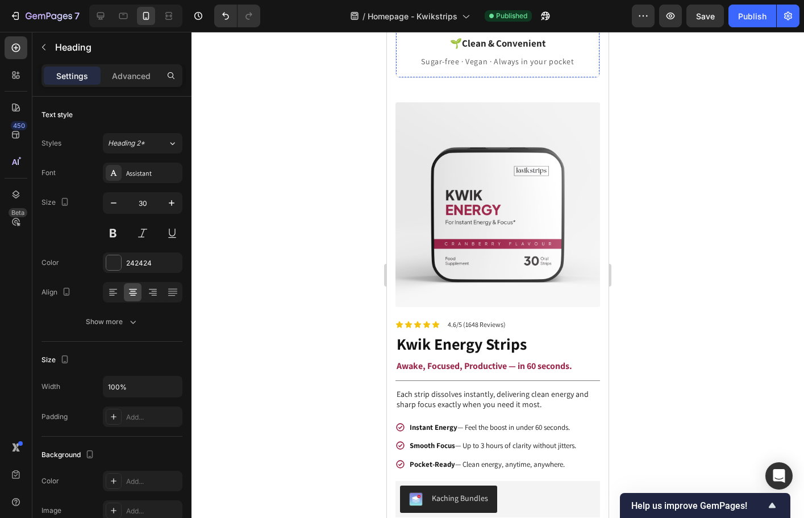
scroll to position [698, 0]
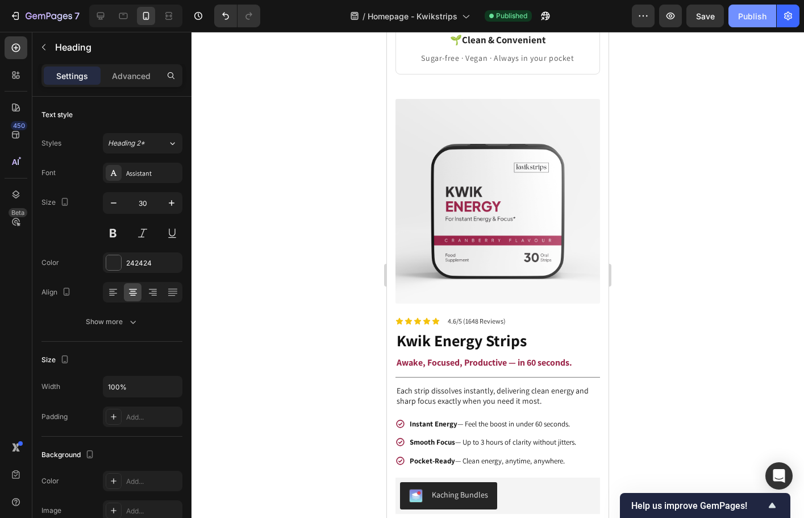
click at [759, 22] on button "Publish" at bounding box center [752, 16] width 48 height 23
click at [14, 15] on icon "button" at bounding box center [15, 15] width 11 height 11
